Goal: Task Accomplishment & Management: Manage account settings

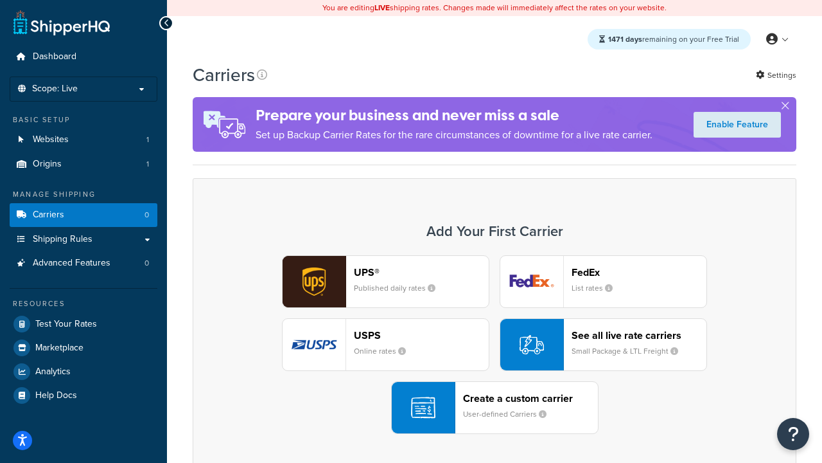
click at [495, 344] on div "UPS® Published daily rates FedEx List rates USPS Online rates See all live rate…" at bounding box center [494, 344] width 577 height 179
click at [639, 272] on header "FedEx" at bounding box center [639, 272] width 135 height 12
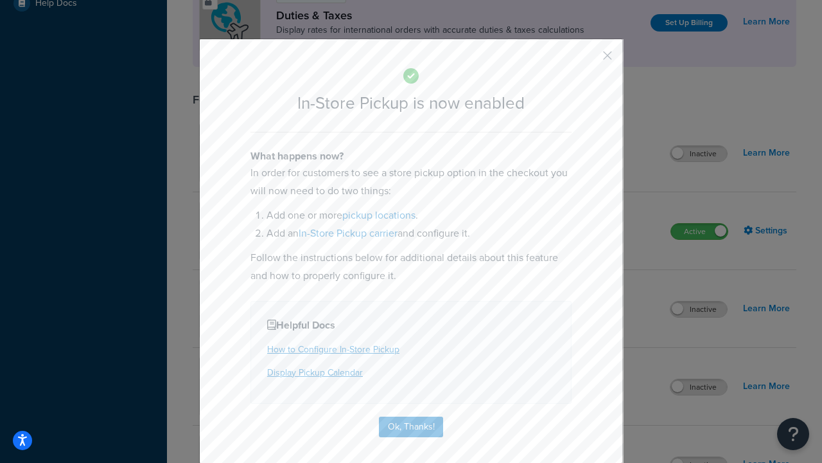
click at [589, 60] on button "button" at bounding box center [588, 59] width 3 height 3
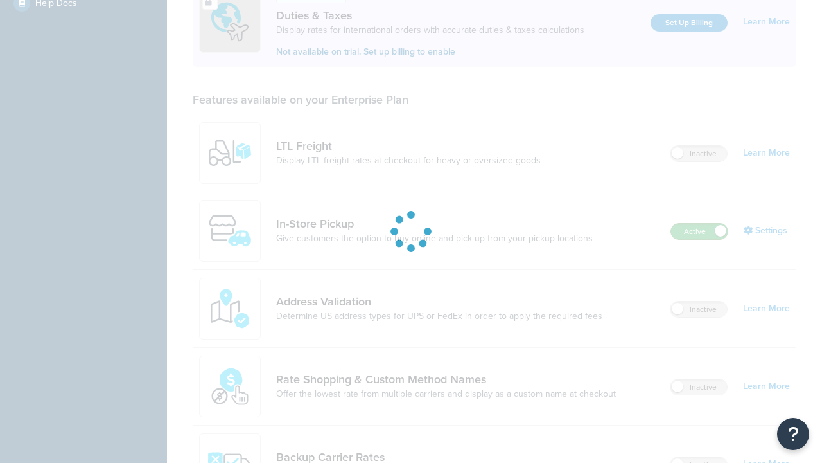
click at [700, 224] on label "Active" at bounding box center [699, 231] width 57 height 15
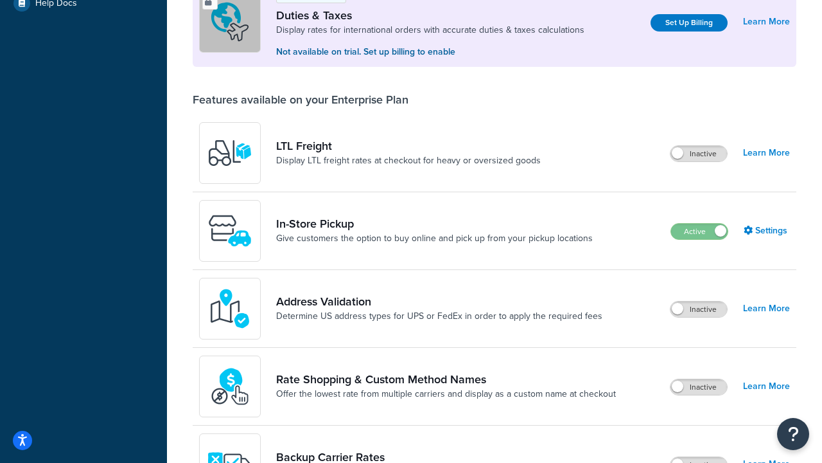
scroll to position [640, 0]
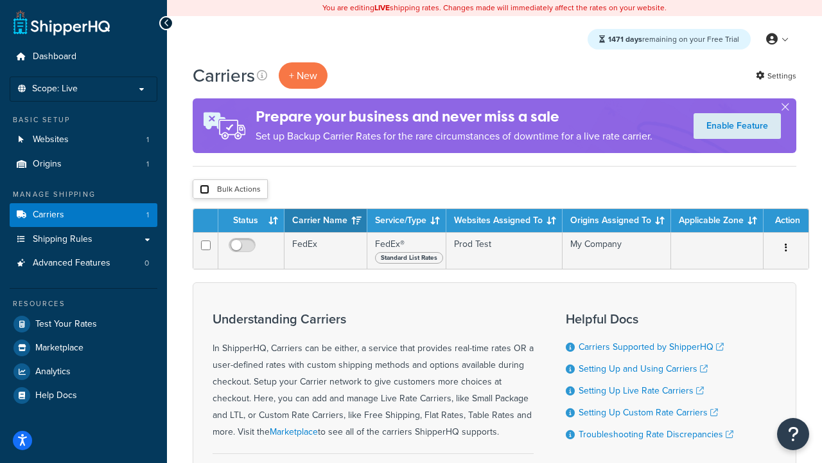
click at [204, 190] on input "checkbox" at bounding box center [205, 189] width 10 height 10
checkbox input "true"
click at [0, 0] on button "Delete" at bounding box center [0, 0] width 0 height 0
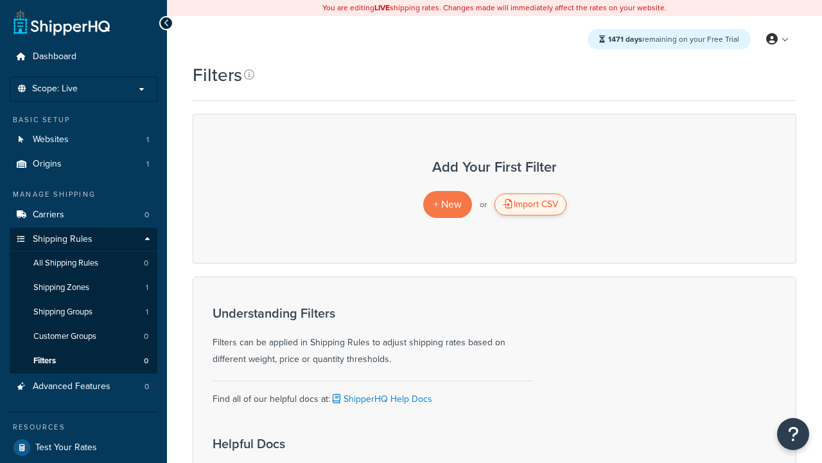
click at [530, 204] on div "Import CSV" at bounding box center [531, 204] width 72 height 22
